Goal: Find specific page/section: Find specific page/section

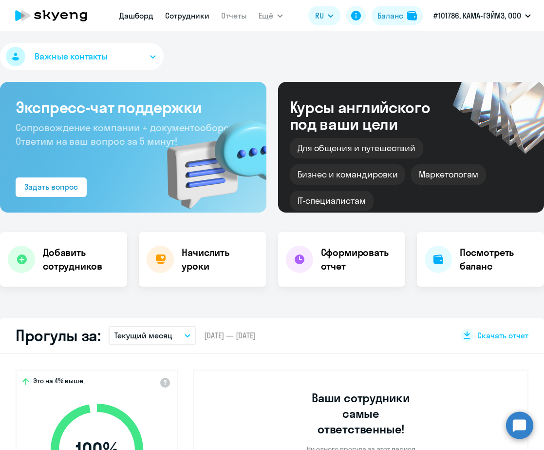
click at [174, 19] on link "Сотрудники" at bounding box center [187, 16] width 44 height 10
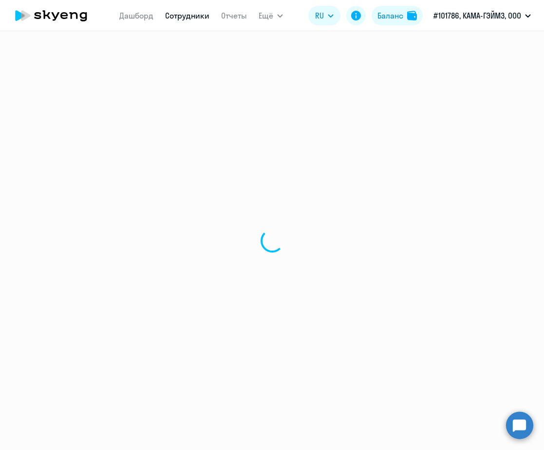
select select "30"
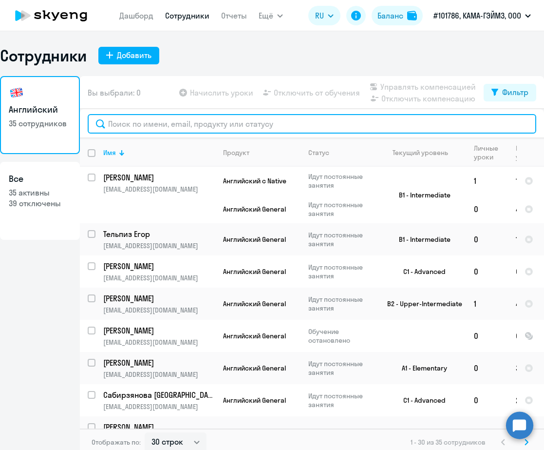
click at [206, 126] on input "text" at bounding box center [312, 123] width 449 height 19
paste input "[EMAIL_ADDRESS][DOMAIN_NAME]"
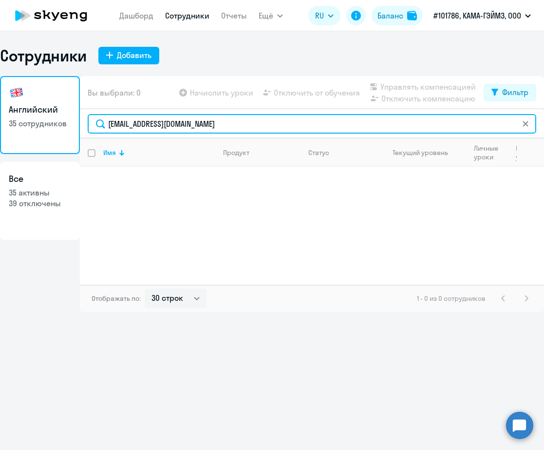
drag, startPoint x: 195, startPoint y: 122, endPoint x: 19, endPoint y: 125, distance: 176.5
click at [19, 125] on div "Английский 35 сотрудников Все 35 активны 39 отключены Вы выбрали: 0 Начислить у…" at bounding box center [272, 194] width 544 height 236
paste input "[PERSON_NAME]"
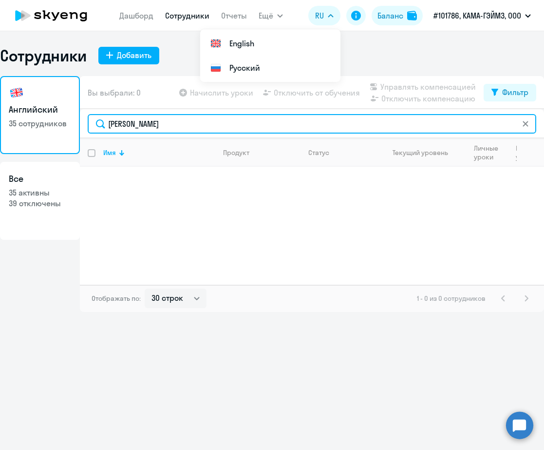
type input "[PERSON_NAME]"
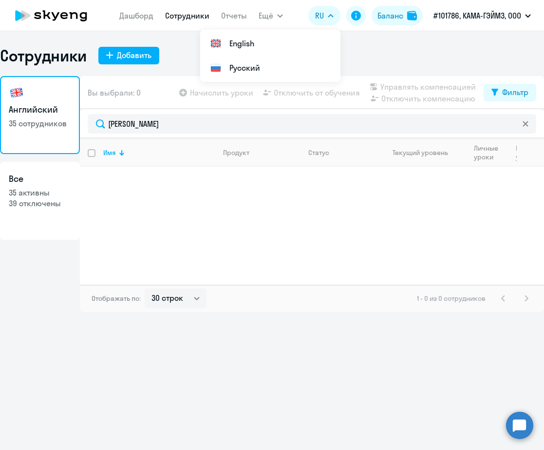
click at [524, 124] on icon at bounding box center [526, 124] width 6 height 6
